Goal: Task Accomplishment & Management: Complete application form

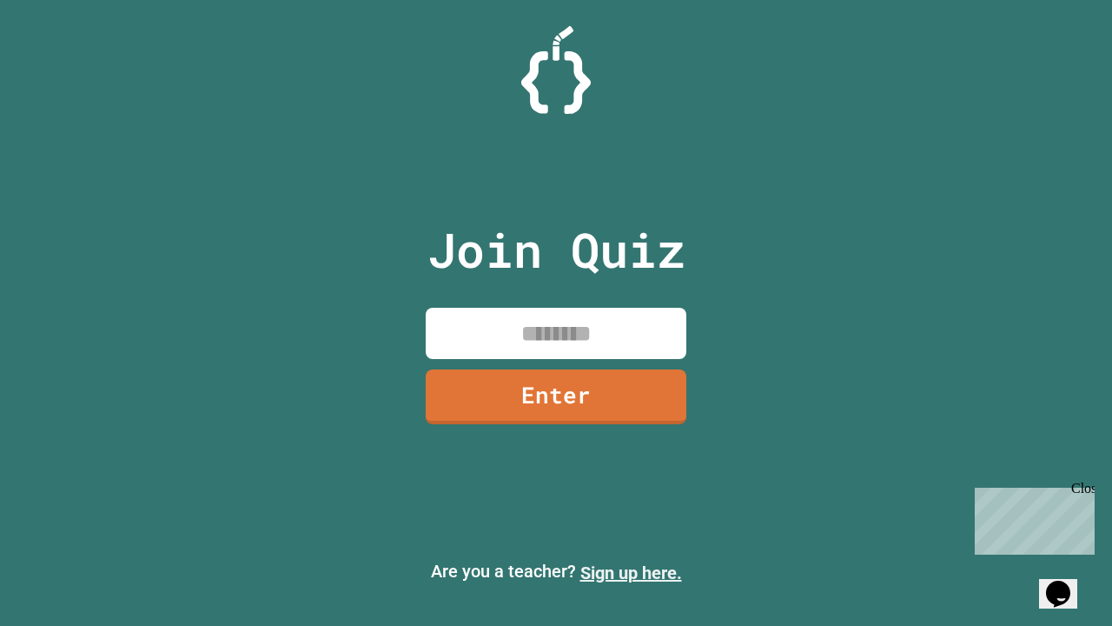
click at [631, 573] on link "Sign up here." at bounding box center [631, 572] width 102 height 21
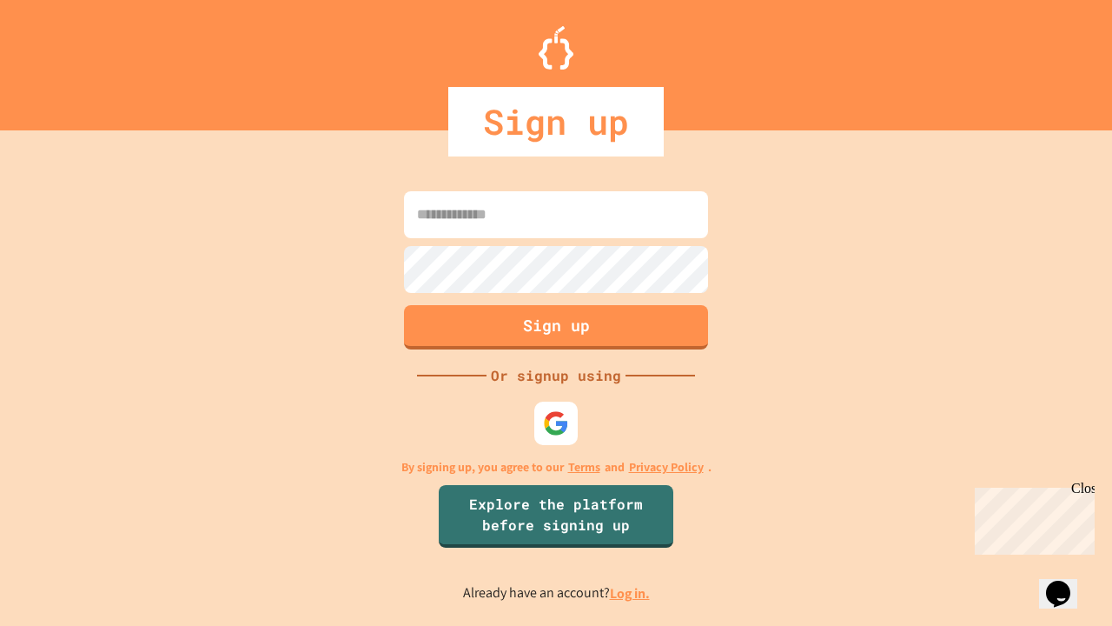
click at [631, 593] on link "Log in." at bounding box center [630, 593] width 40 height 18
